Goal: Connect with others

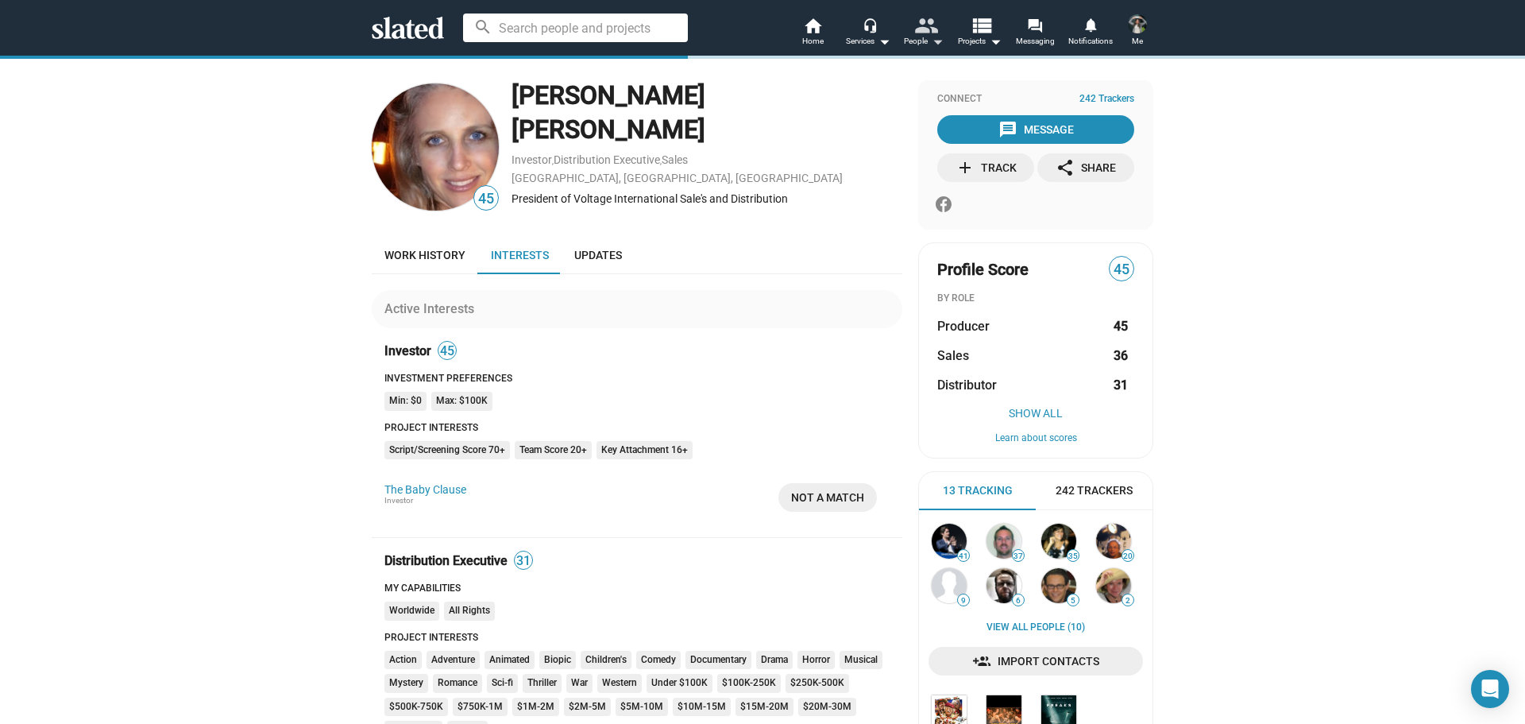
scroll to position [318, 0]
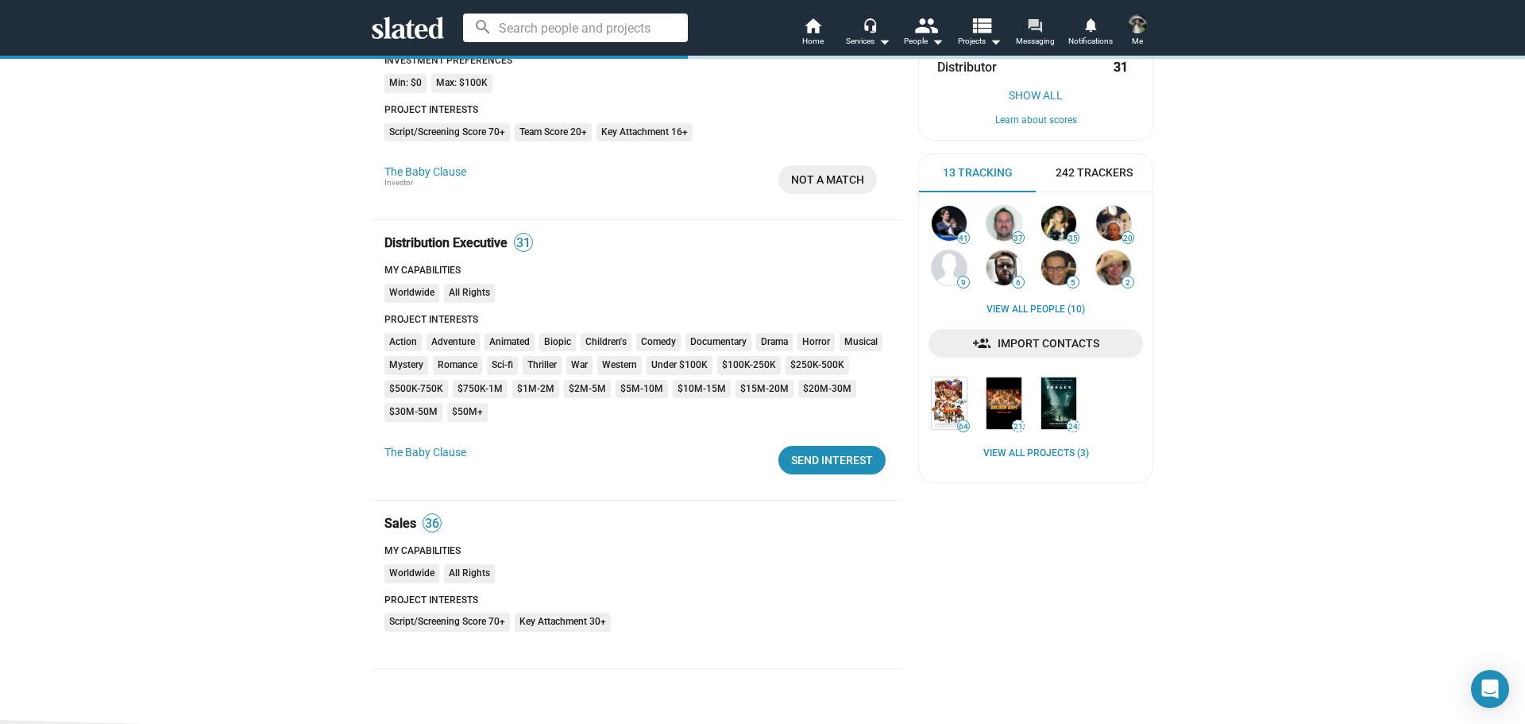
click at [1034, 23] on mat-icon "forum" at bounding box center [1034, 24] width 15 height 15
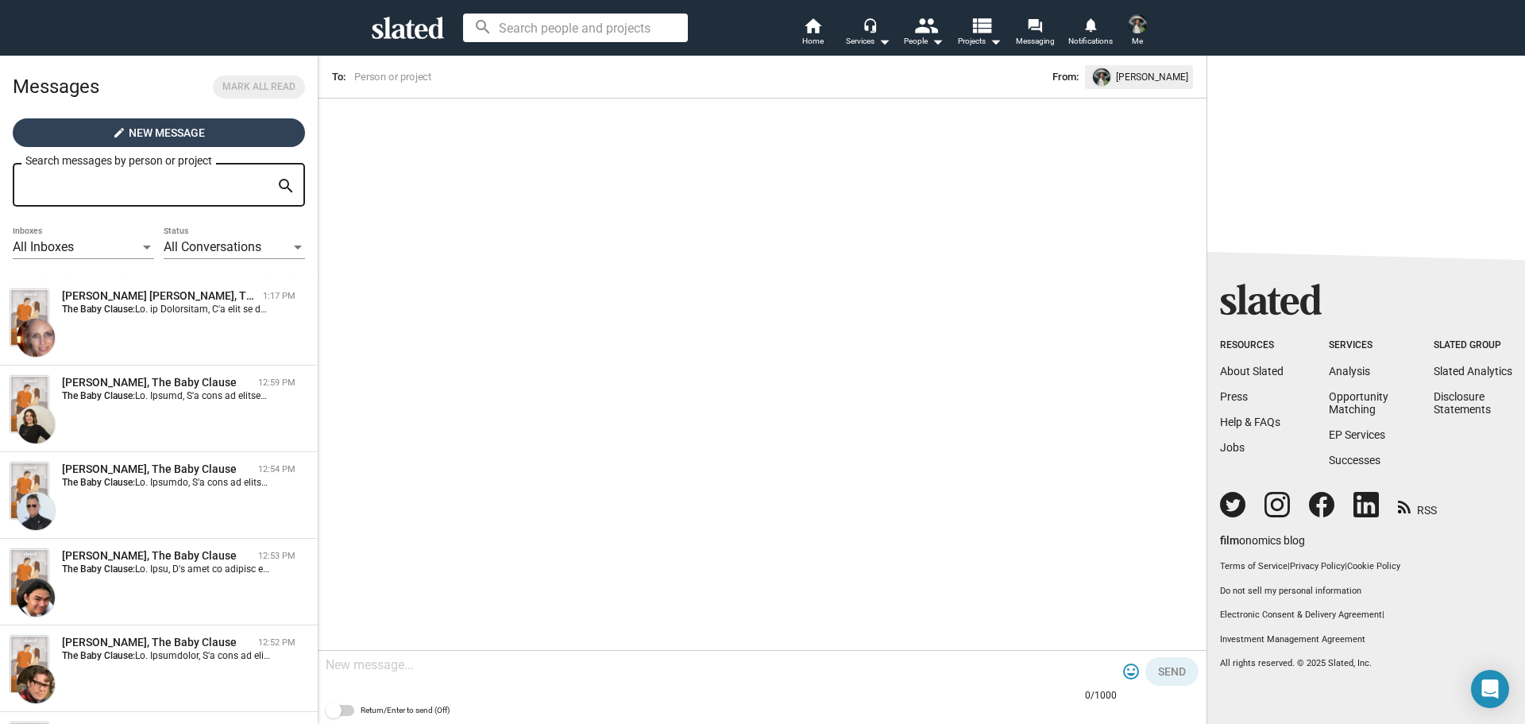
click at [190, 132] on span "New Message" at bounding box center [167, 132] width 76 height 29
click at [1136, 21] on img at bounding box center [1137, 23] width 19 height 19
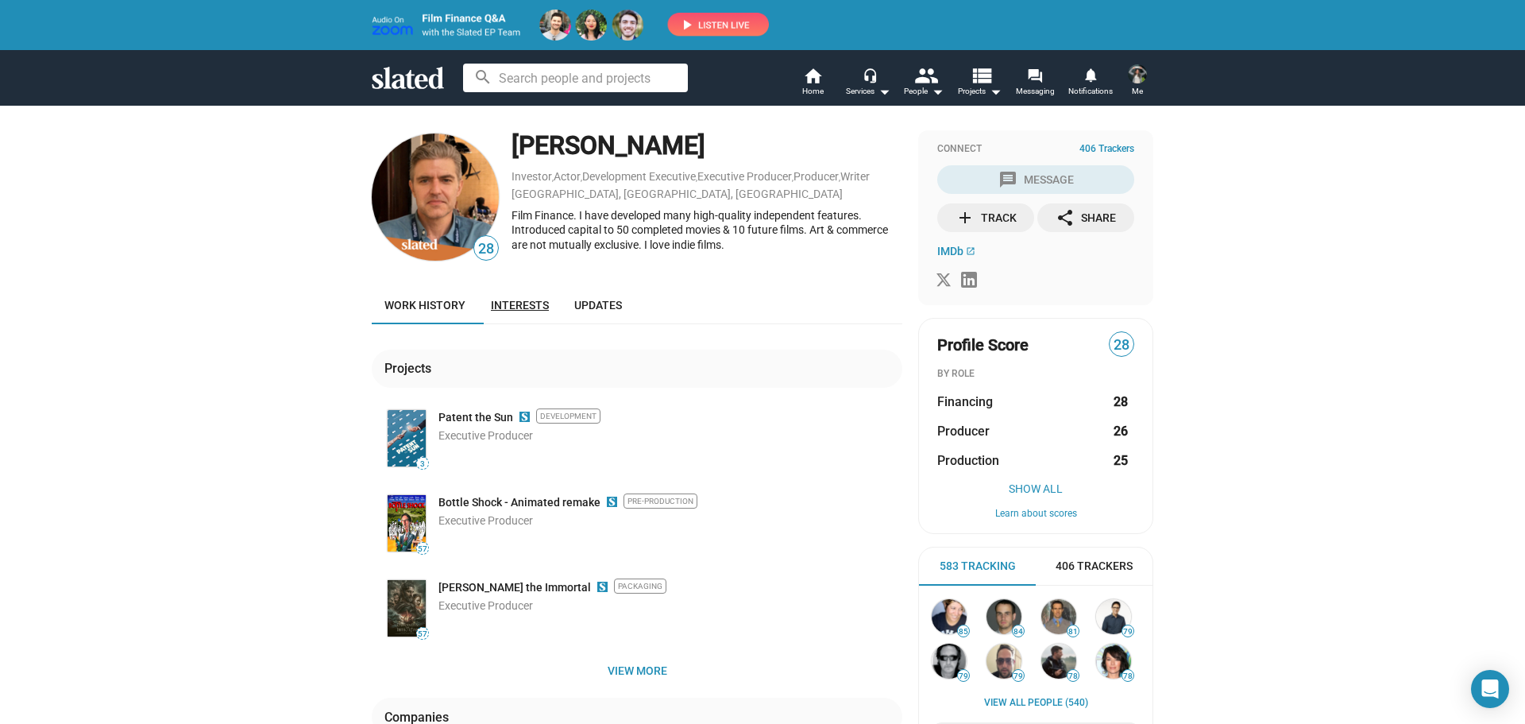
click at [511, 307] on span "Interests" at bounding box center [520, 305] width 58 height 13
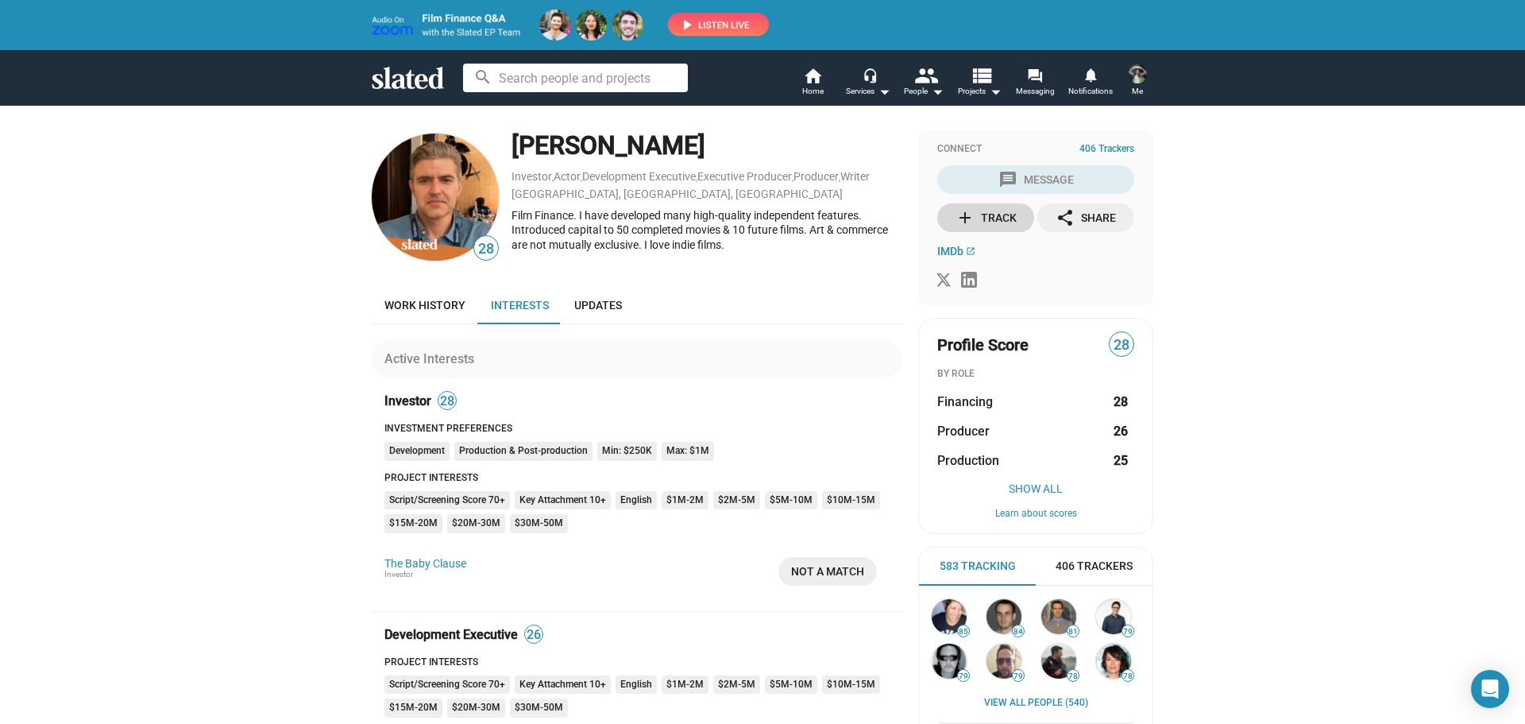
click at [967, 213] on mat-icon "add" at bounding box center [965, 217] width 19 height 19
click at [943, 254] on span "IMDb" at bounding box center [950, 251] width 26 height 13
